Goal: Transaction & Acquisition: Purchase product/service

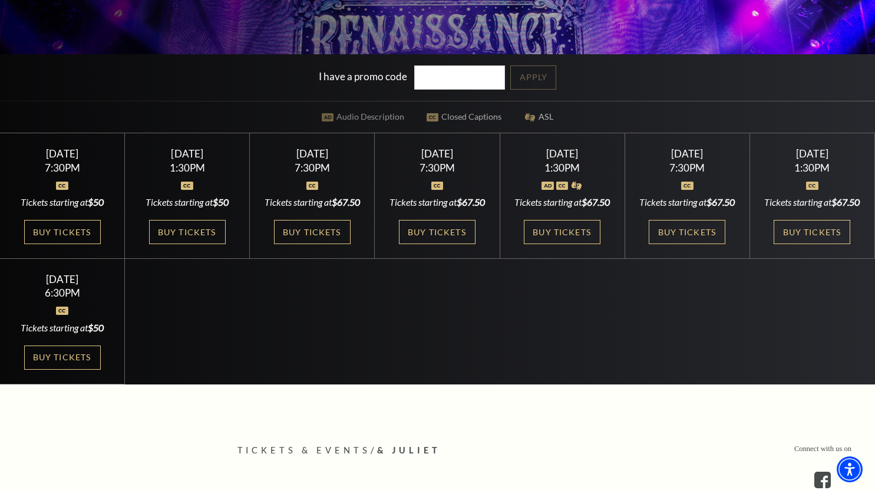
scroll to position [331, 0]
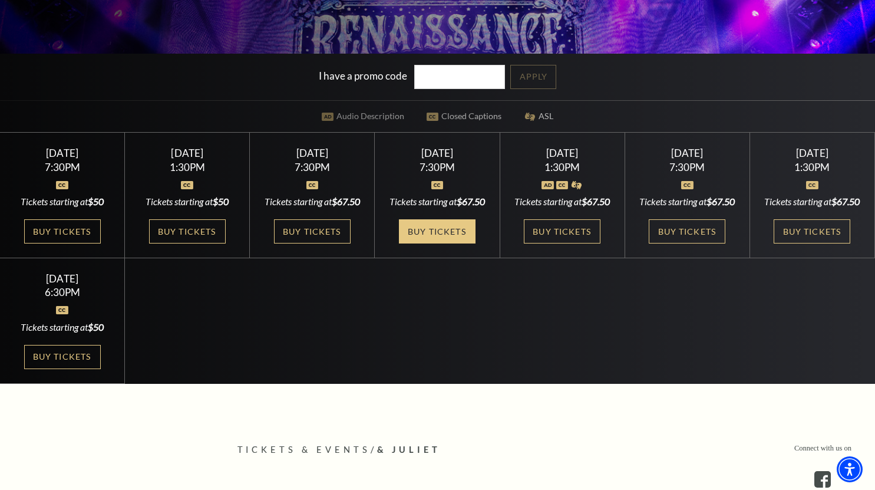
click at [447, 243] on link "Buy Tickets" at bounding box center [437, 231] width 77 height 24
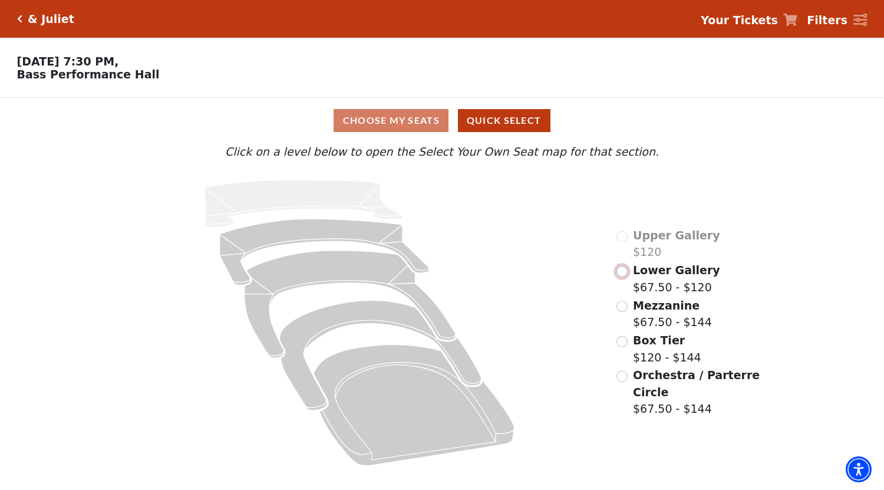
click at [624, 276] on input "Lower Gallery$67.50 - $120\a" at bounding box center [622, 271] width 11 height 11
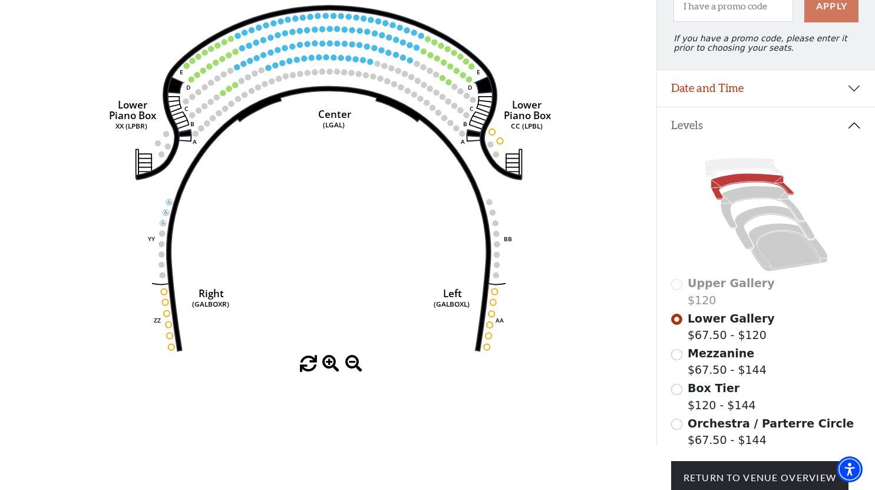
scroll to position [143, 0]
click at [673, 360] on input "Mezzanine$67.50 - $144\a" at bounding box center [676, 353] width 11 height 11
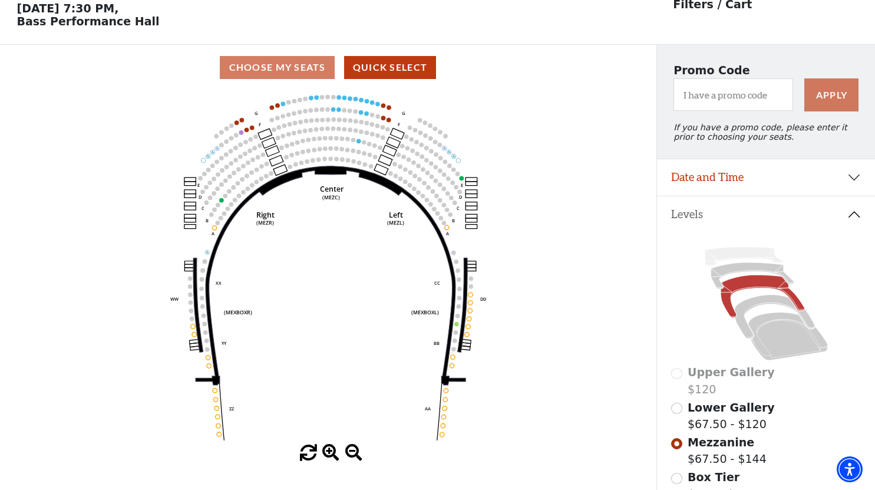
scroll to position [54, 0]
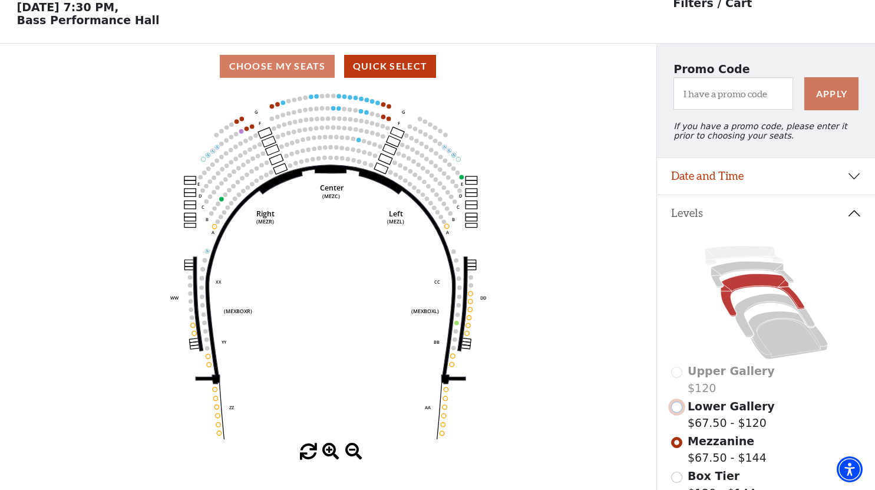
click at [675, 413] on input "Lower Gallery$67.50 - $120\a" at bounding box center [676, 406] width 11 height 11
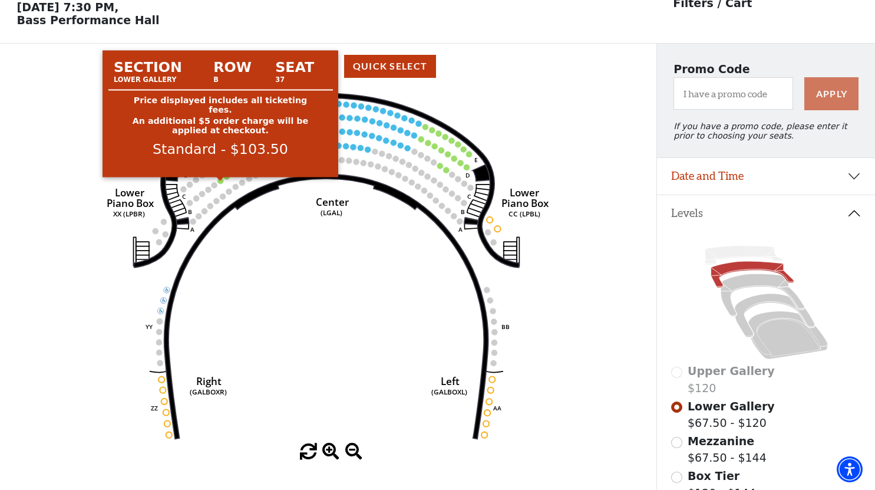
click at [219, 184] on circle at bounding box center [220, 181] width 6 height 6
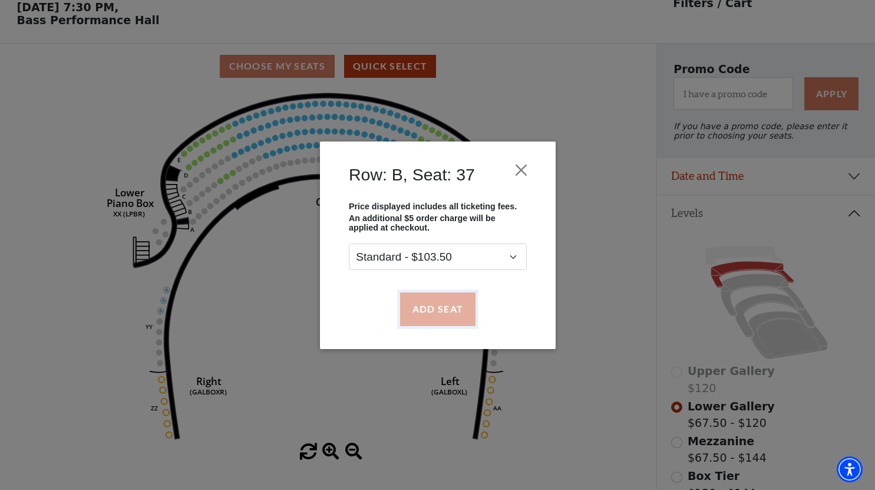
click at [429, 304] on button "Add Seat" at bounding box center [437, 308] width 75 height 33
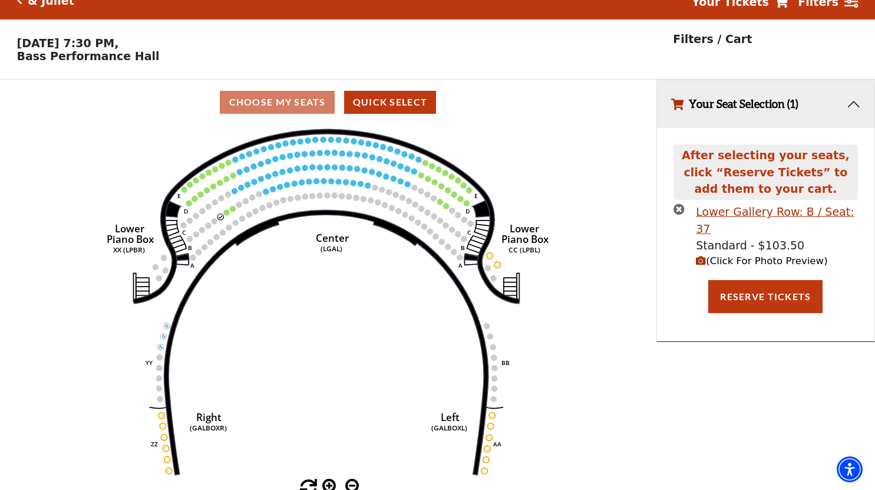
scroll to position [0, 0]
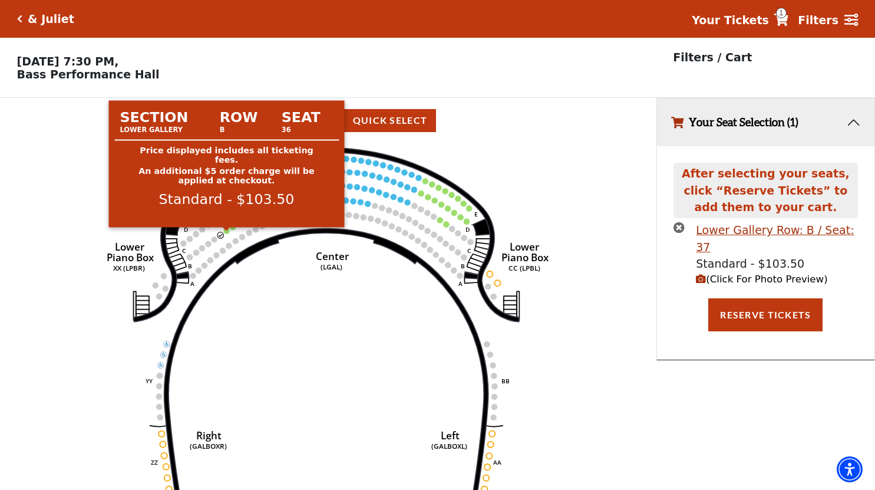
click at [228, 233] on circle at bounding box center [226, 231] width 6 height 6
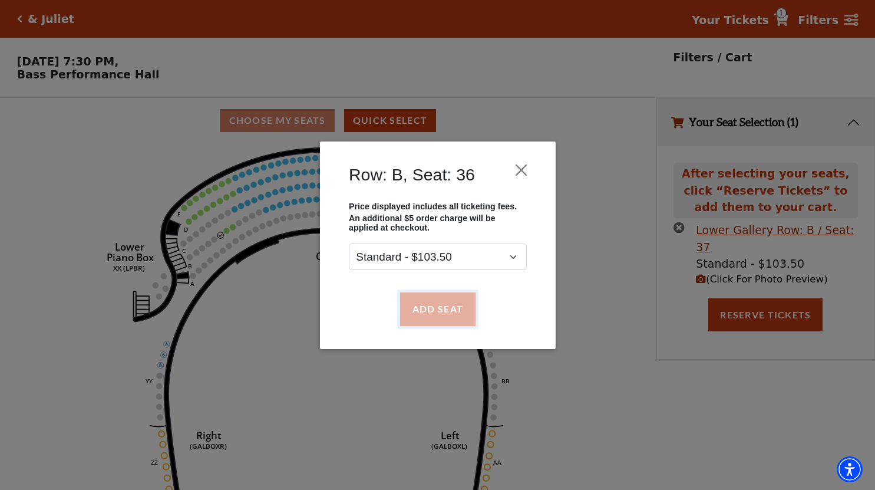
click at [450, 305] on button "Add Seat" at bounding box center [437, 308] width 75 height 33
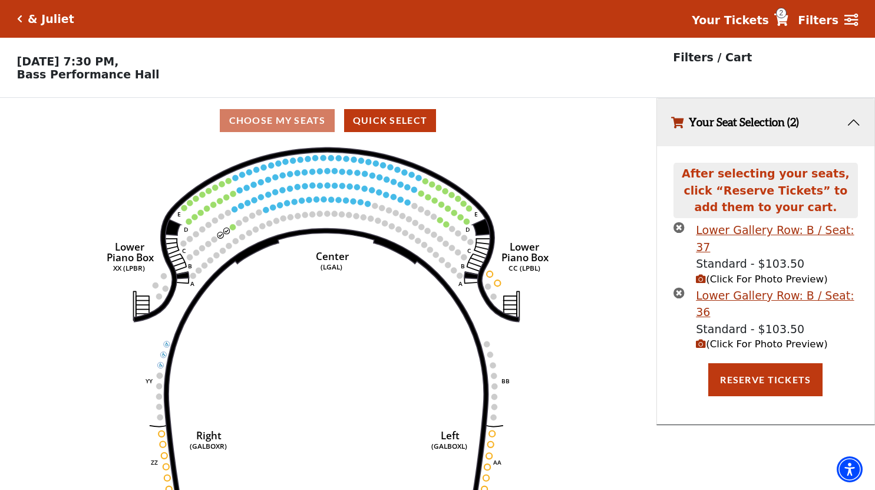
click at [233, 230] on circle at bounding box center [233, 227] width 6 height 6
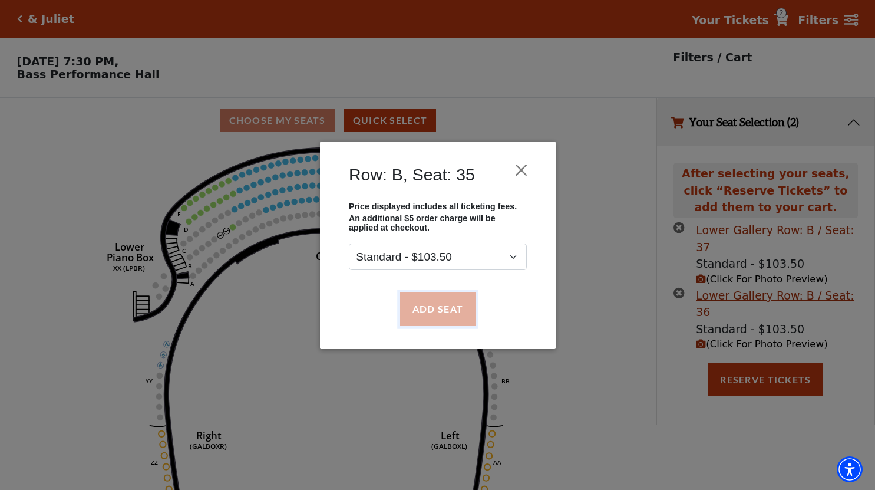
click at [424, 311] on button "Add Seat" at bounding box center [437, 308] width 75 height 33
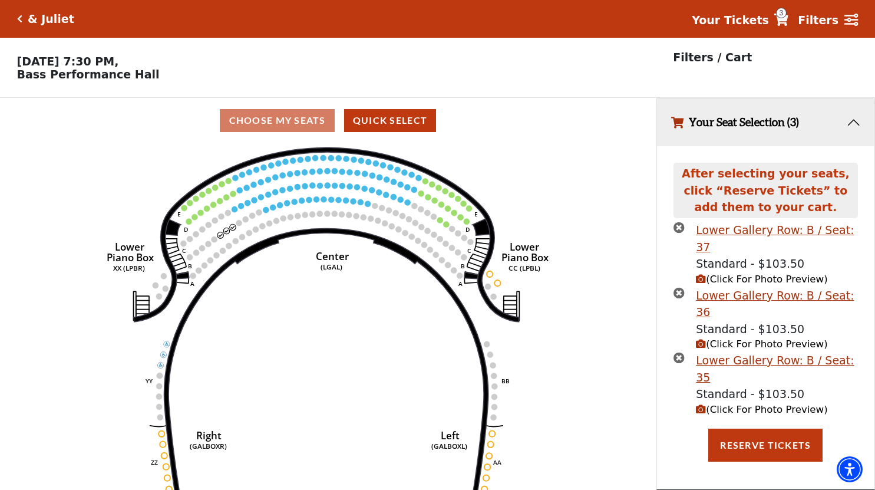
scroll to position [28, 0]
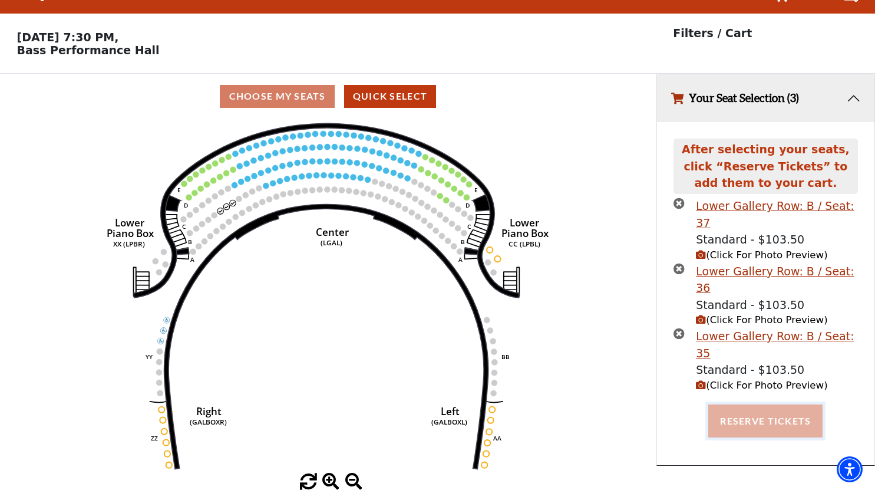
click at [746, 404] on button "Reserve Tickets" at bounding box center [765, 420] width 114 height 33
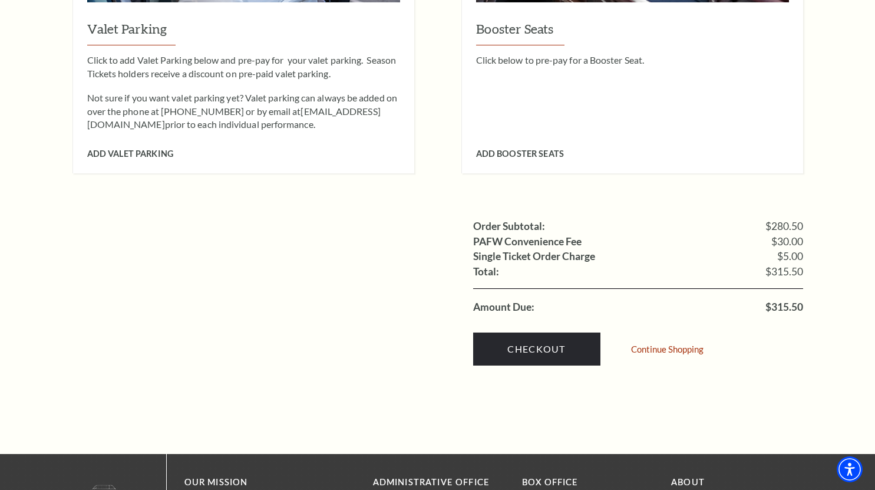
scroll to position [1077, 0]
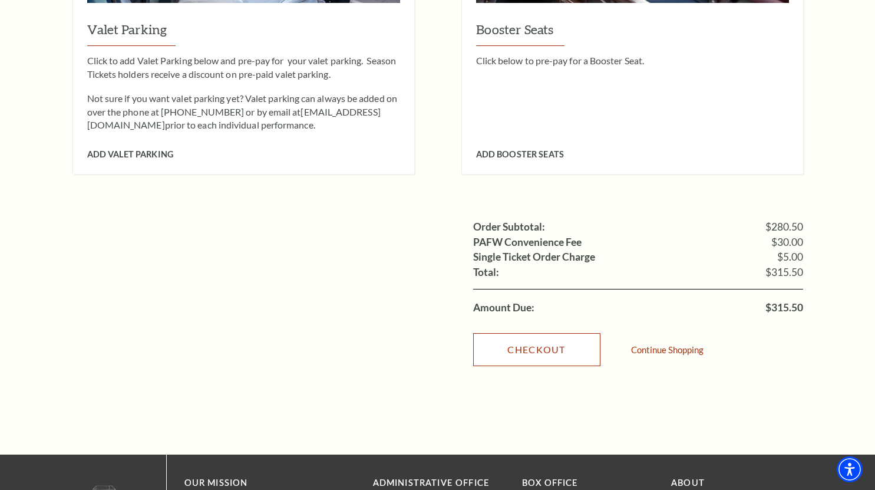
click at [523, 333] on link "Checkout" at bounding box center [536, 349] width 127 height 33
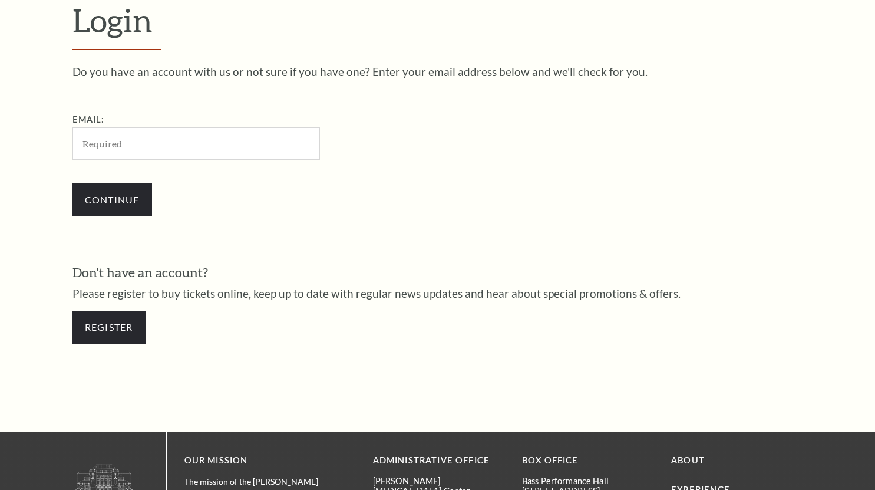
scroll to position [345, 0]
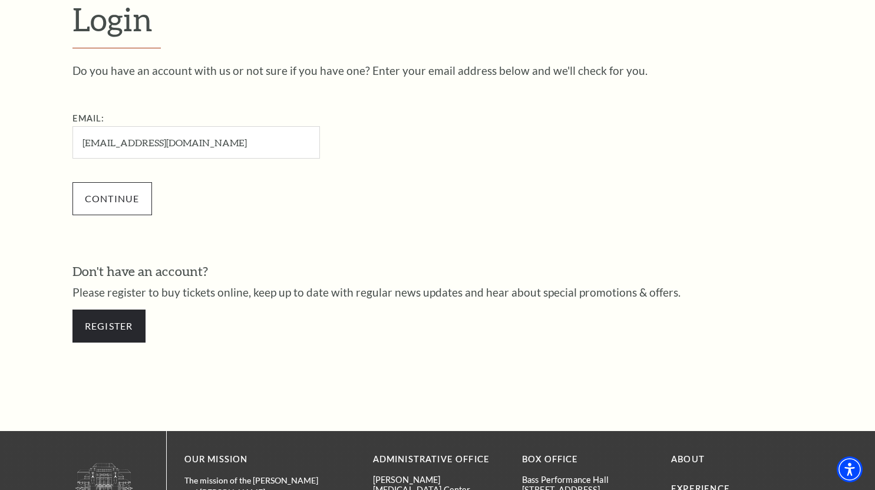
type input "[EMAIL_ADDRESS][DOMAIN_NAME]"
click at [134, 203] on input "Continue" at bounding box center [112, 198] width 80 height 33
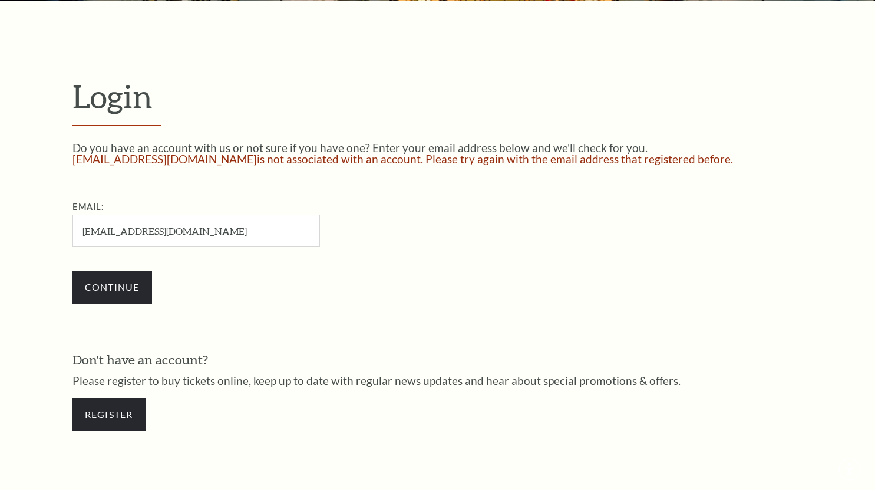
scroll to position [268, 0]
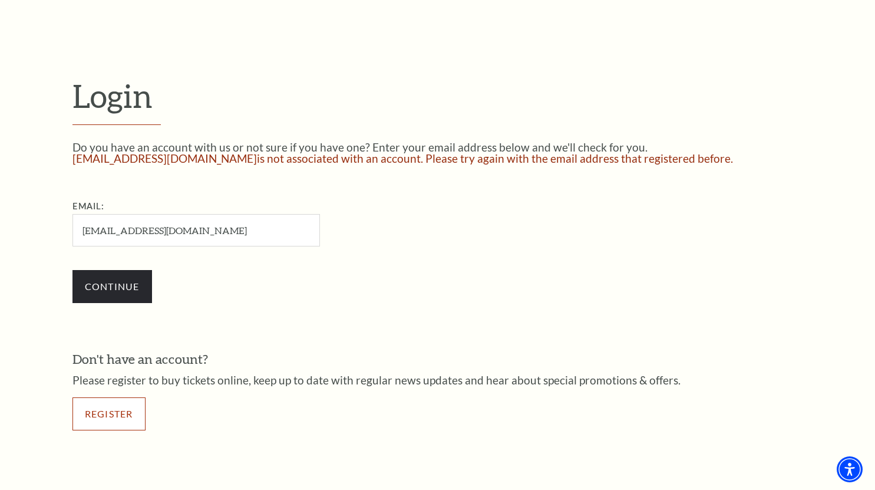
click at [104, 421] on link "Register" at bounding box center [108, 413] width 73 height 33
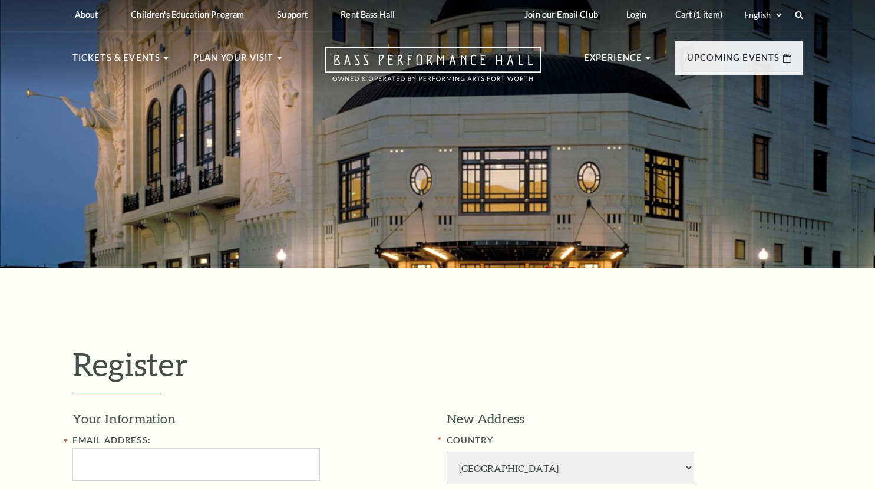
select select "1"
select select "[GEOGRAPHIC_DATA]"
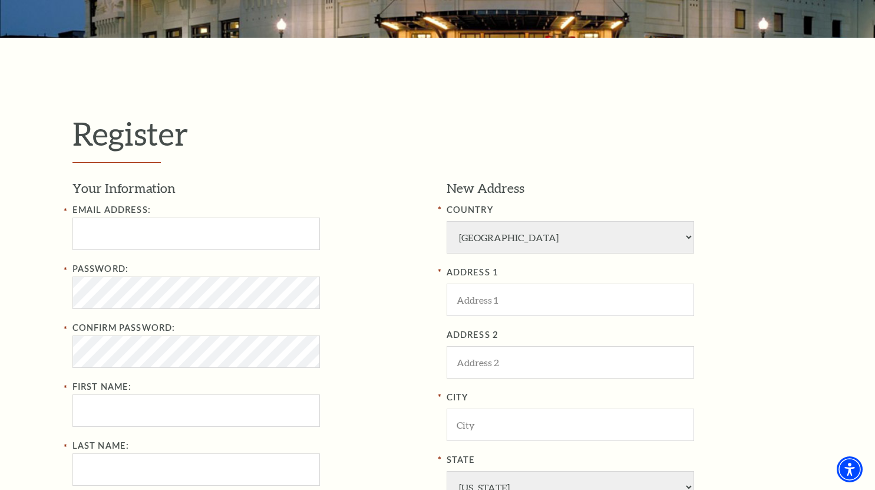
scroll to position [231, 0]
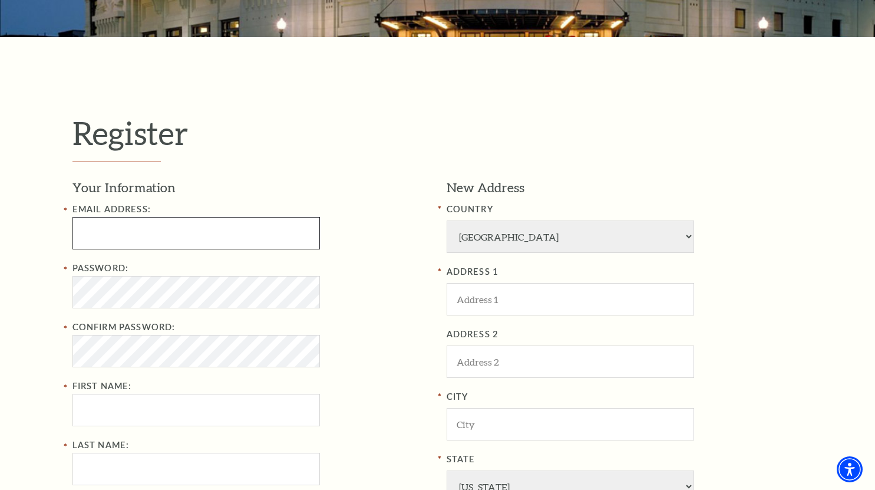
click at [123, 239] on input "Email Address:" at bounding box center [196, 233] width 248 height 32
type input "[EMAIL_ADDRESS][DOMAIN_NAME]"
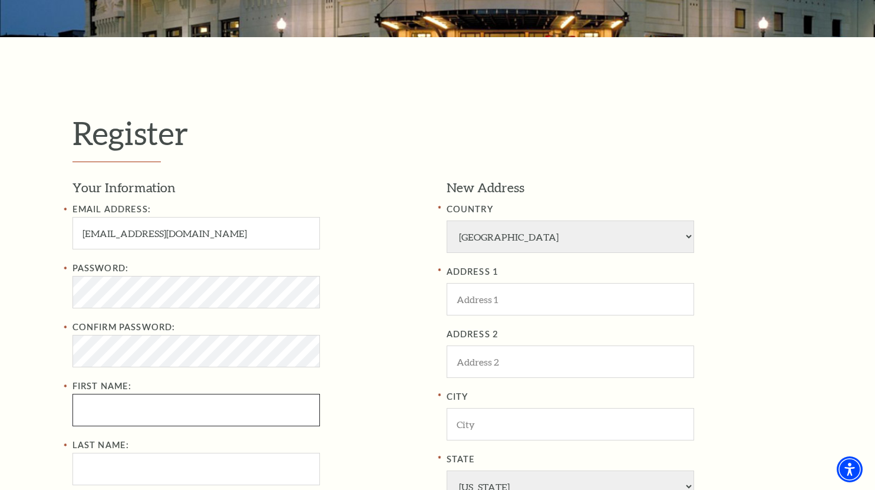
click at [98, 408] on div "Password: Confirm Password: First Name:" at bounding box center [250, 343] width 357 height 165
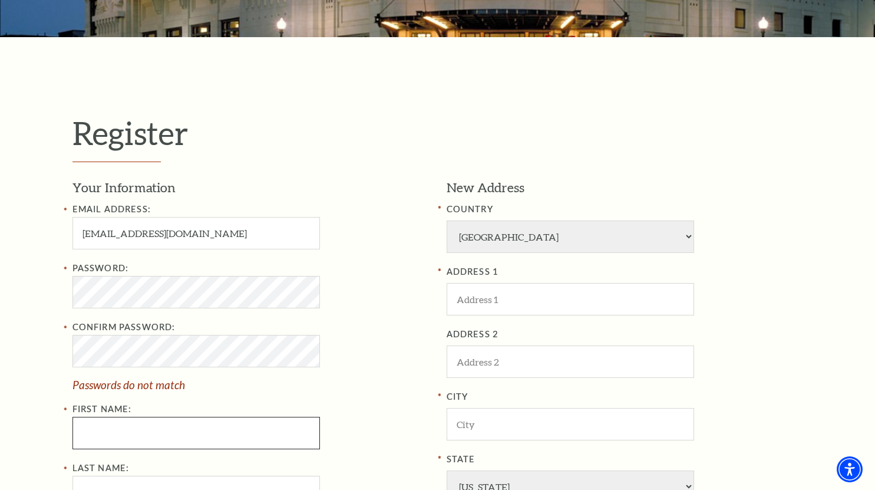
type input "[PERSON_NAME]"
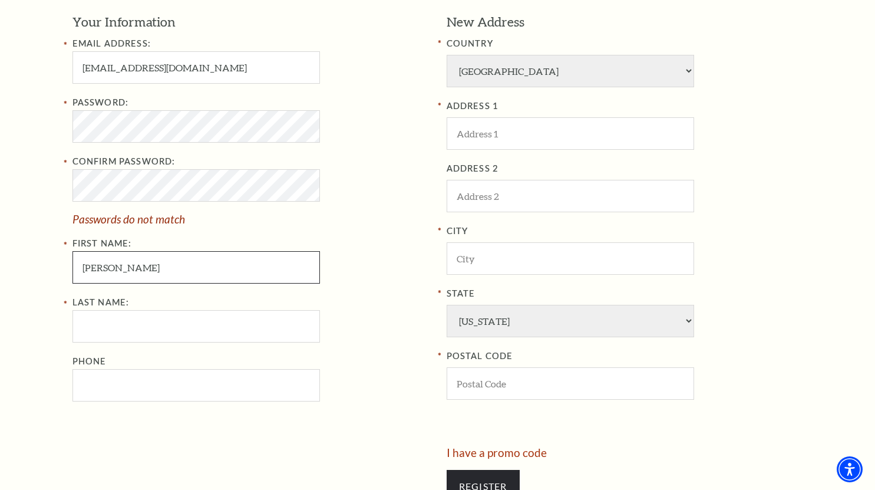
scroll to position [411, 0]
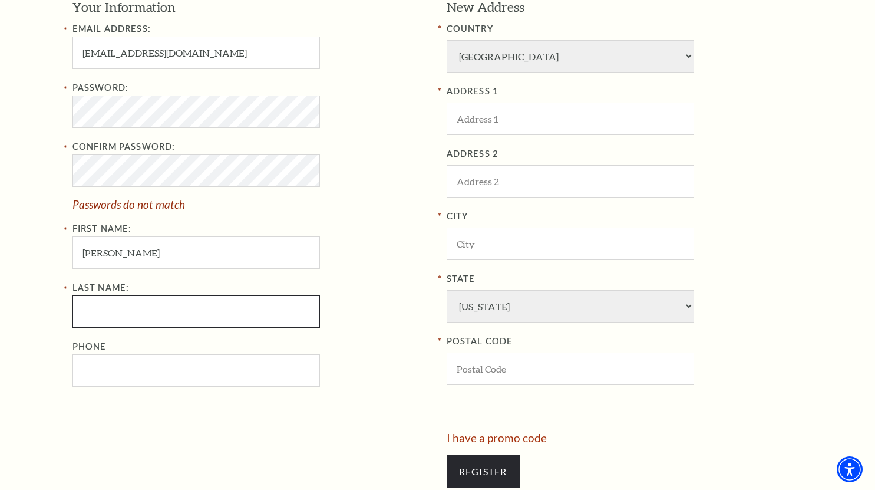
click at [114, 305] on input "Last Name:" at bounding box center [196, 311] width 248 height 32
type input "[PERSON_NAME]"
click at [114, 377] on input "Phone" at bounding box center [196, 370] width 248 height 32
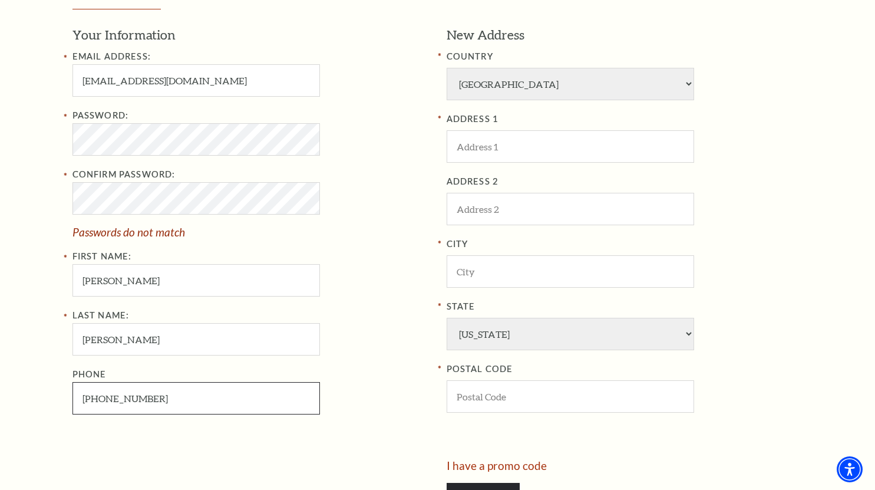
scroll to position [383, 0]
type input "[PHONE_NUMBER]"
click at [498, 148] on input "ADDRESS 1" at bounding box center [571, 147] width 248 height 32
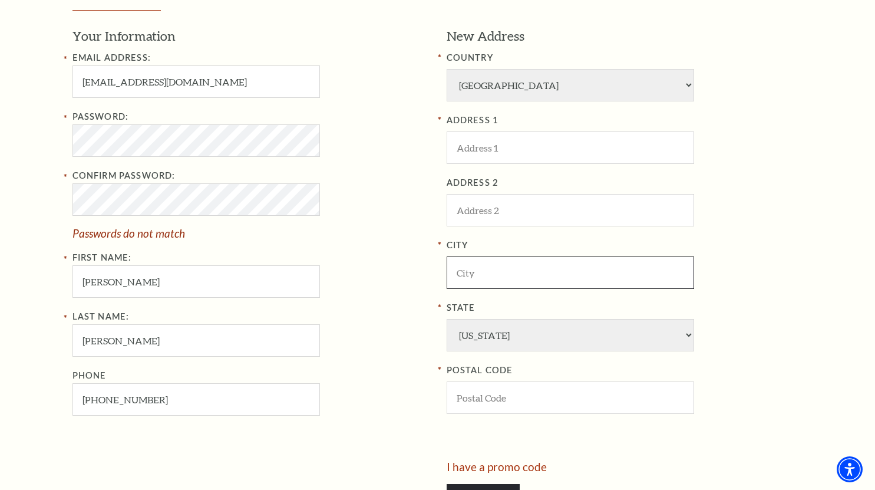
click at [461, 273] on input "City" at bounding box center [571, 272] width 248 height 32
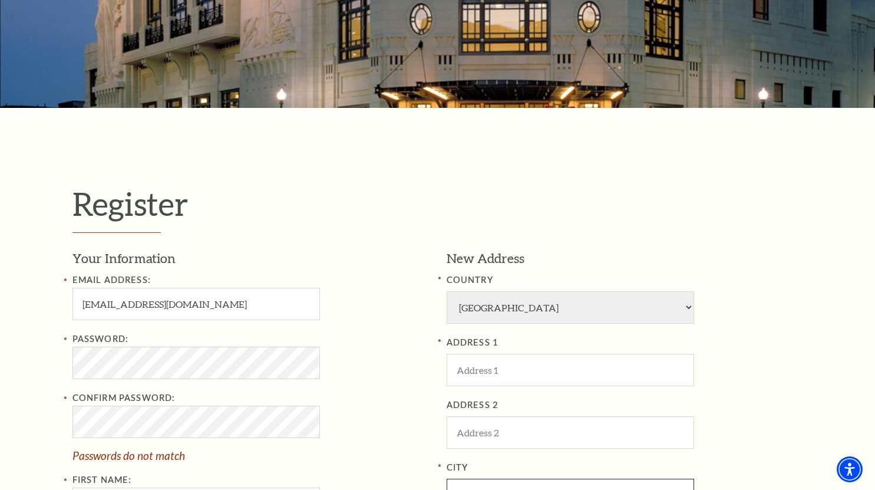
scroll to position [136, 0]
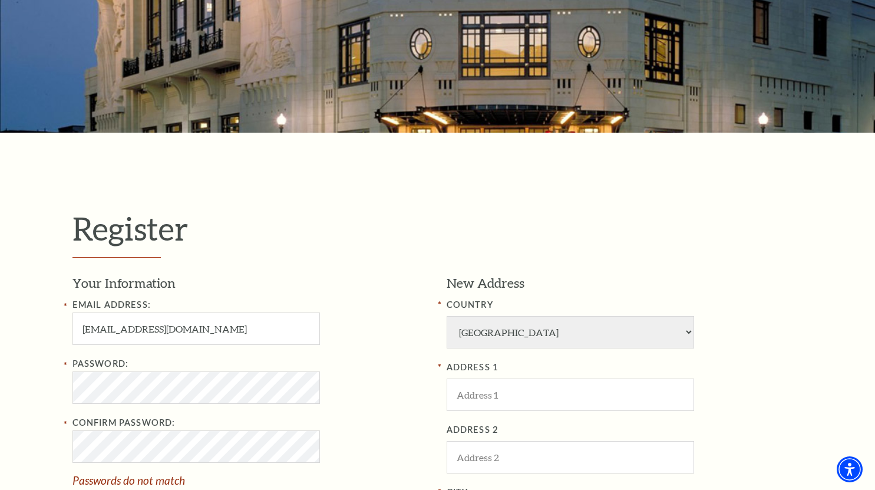
type input "[GEOGRAPHIC_DATA]"
